Goal: Navigation & Orientation: Find specific page/section

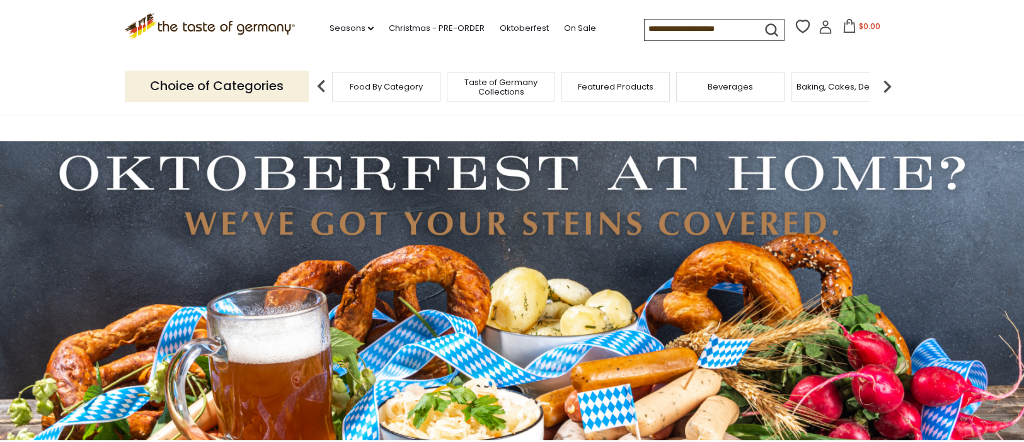
click at [887, 84] on img at bounding box center [886, 86] width 25 height 25
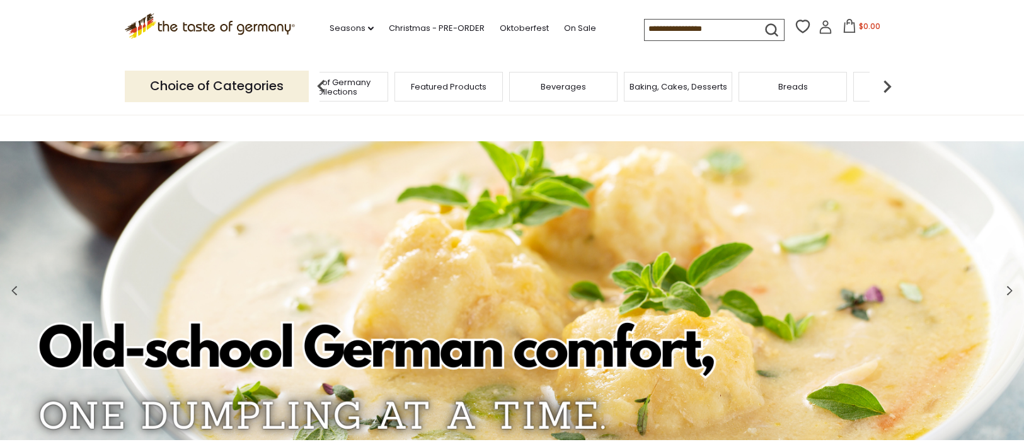
click at [318, 81] on img at bounding box center [321, 86] width 25 height 25
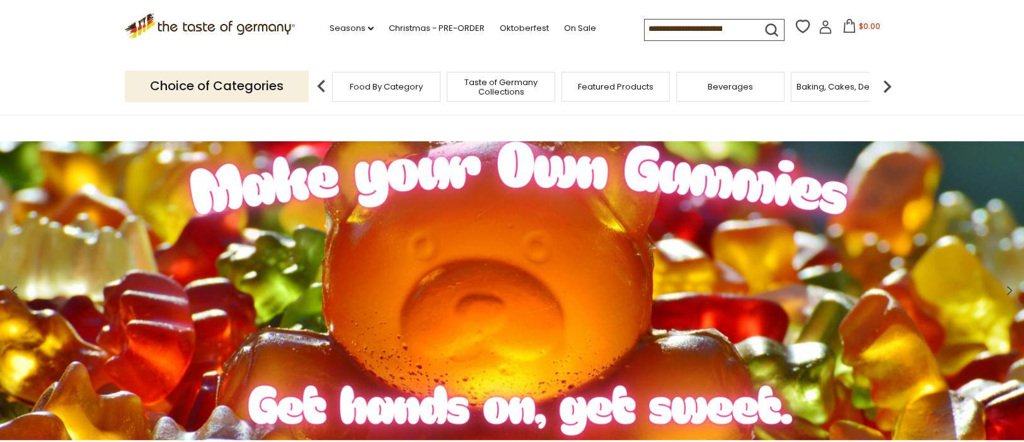
click at [382, 86] on span "Food By Category" at bounding box center [386, 86] width 73 height 9
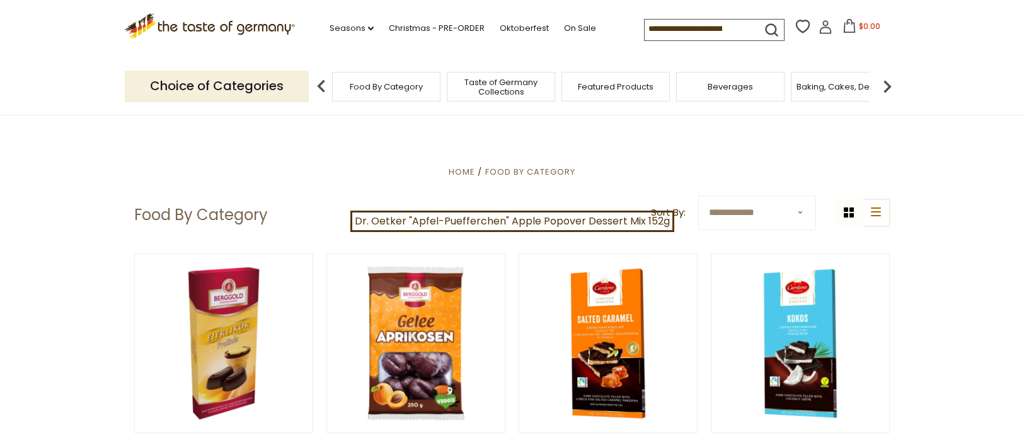
click at [286, 83] on p "Choice of Categories" at bounding box center [217, 86] width 184 height 31
click at [603, 83] on span "Featured Products" at bounding box center [616, 86] width 76 height 9
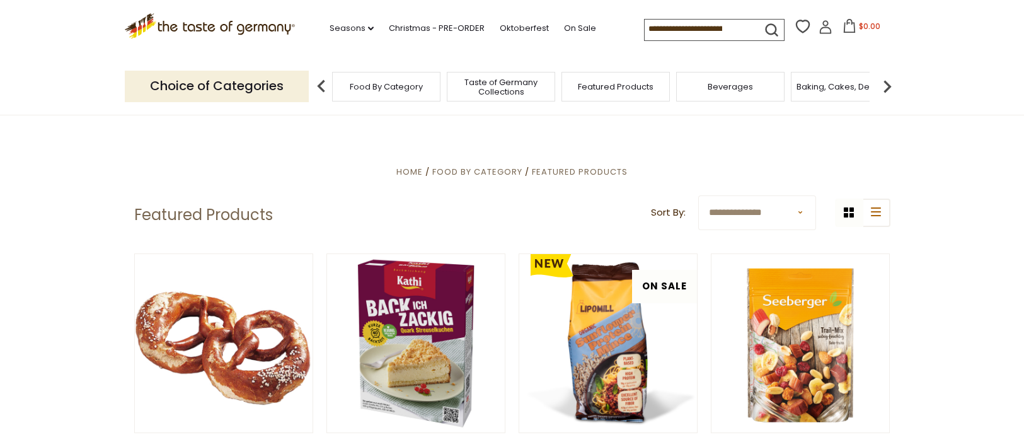
click at [384, 84] on span "Food By Category" at bounding box center [386, 86] width 73 height 9
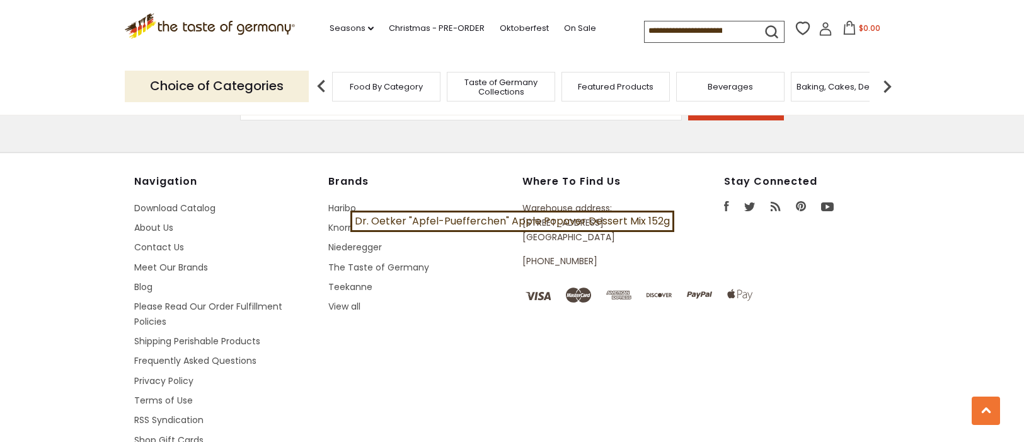
scroll to position [3592, 0]
